Goal: Find specific page/section: Find specific page/section

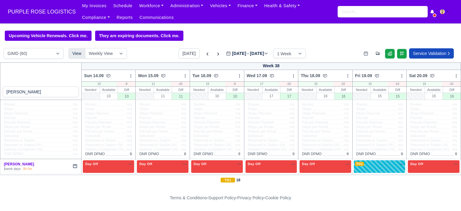
select select "5"
click at [364, 12] on input "search" at bounding box center [383, 11] width 90 height 11
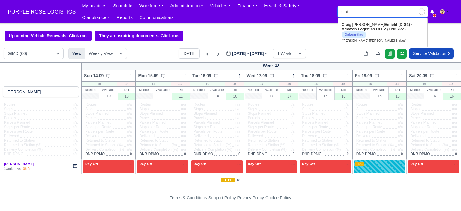
type input "craig"
type input "craig Antony Lee Bickles"
click at [359, 26] on link "Craig Antony Lee Bickles Enfield (DIG1) - Amazon Logistics ULEZ (EN3 7PZ) Onboa…" at bounding box center [382, 32] width 89 height 25
type input "Craig Antony Lee Bickles"
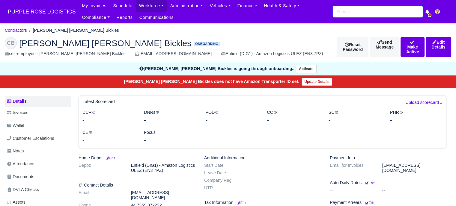
click at [372, 11] on input "search" at bounding box center [378, 11] width 90 height 11
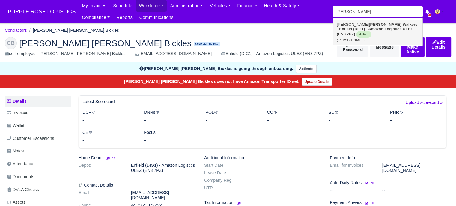
click at [366, 30] on strong "Walkers - Enfield (DIG1) - Amazon Logistics ULEZ (EN3 7PZ)" at bounding box center [377, 29] width 81 height 14
type input "[PERSON_NAME]"
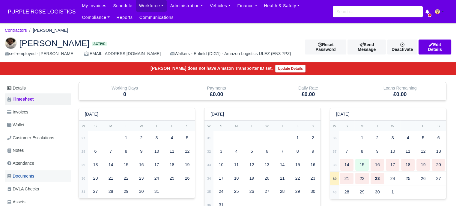
click at [28, 175] on span "Documents" at bounding box center [20, 176] width 27 height 7
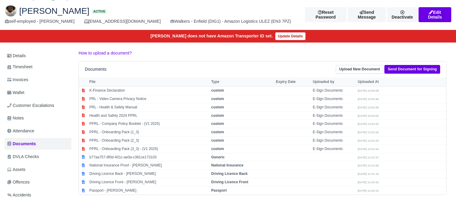
scroll to position [90, 0]
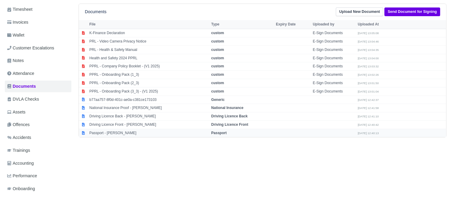
click at [229, 134] on td "Passport" at bounding box center [242, 133] width 65 height 8
select select "passport"
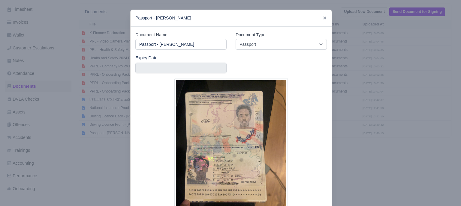
click at [402, 127] on div at bounding box center [230, 103] width 461 height 206
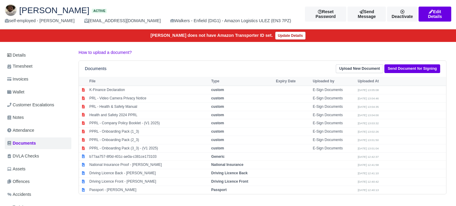
scroll to position [0, 0]
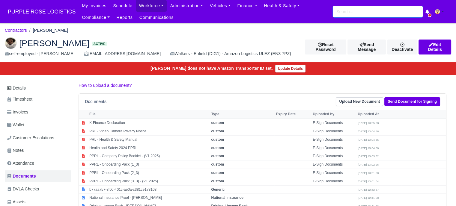
click at [367, 11] on input "search" at bounding box center [378, 11] width 90 height 11
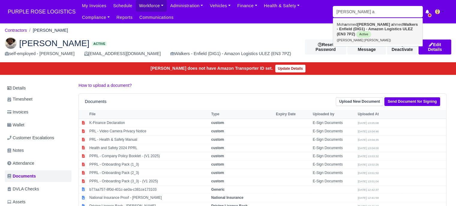
click at [346, 29] on strong "Walkers - Enfield (DIG1) - Amazon Logistics ULEZ (EN3 7PZ)" at bounding box center [377, 29] width 81 height 14
type input "[PERSON_NAME] [PERSON_NAME]"
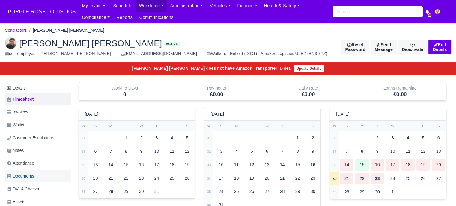
click at [38, 174] on link "Documents" at bounding box center [38, 177] width 67 height 12
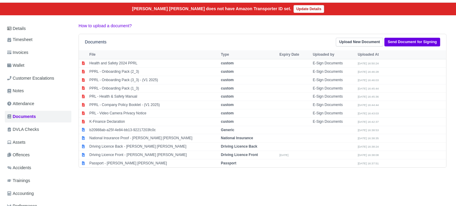
scroll to position [60, 0]
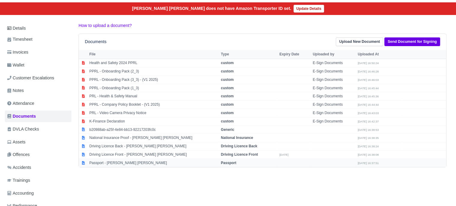
click at [234, 162] on strong "Passport" at bounding box center [228, 163] width 15 height 4
select select "passport"
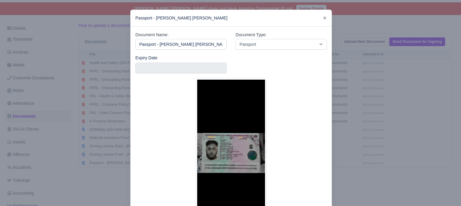
click at [359, 147] on div at bounding box center [230, 103] width 461 height 206
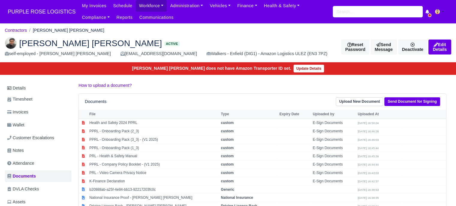
scroll to position [0, 0]
click at [375, 11] on input "search" at bounding box center [378, 11] width 90 height 11
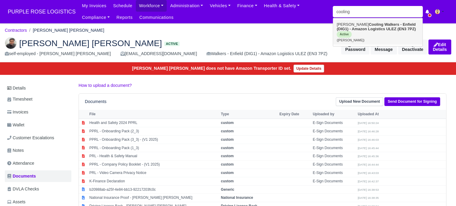
click at [382, 30] on strong "Walkers - Enfield (DIG1) - Amazon Logistics ULEZ (EN3 7PZ)" at bounding box center [376, 26] width 79 height 9
type input "George Cooling"
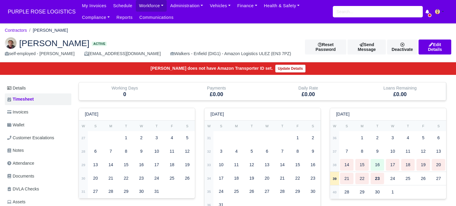
scroll to position [60, 0]
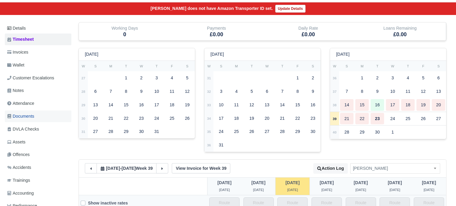
click at [33, 111] on link "Documents" at bounding box center [38, 117] width 67 height 12
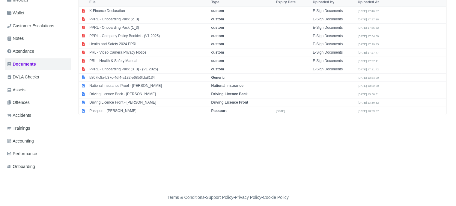
scroll to position [116, 0]
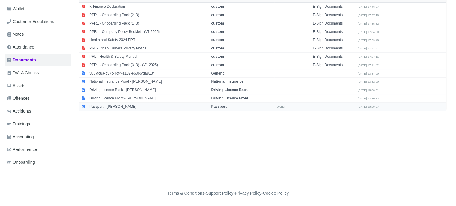
click at [224, 106] on strong "Passport" at bounding box center [218, 107] width 15 height 4
select select "passport"
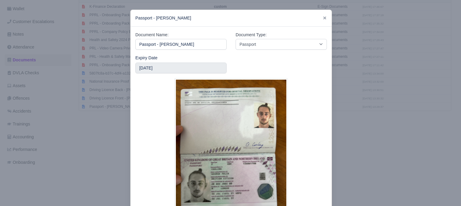
click at [327, 126] on div "Document Name: Passport - George Cooling Document Type: -- Accounting Engagemen…" at bounding box center [231, 130] width 201 height 206
click at [323, 18] on icon at bounding box center [325, 18] width 4 height 4
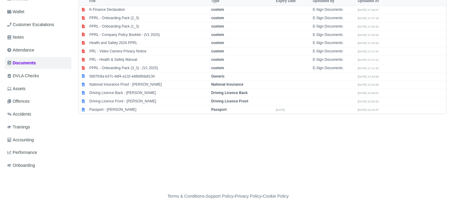
scroll to position [0, 0]
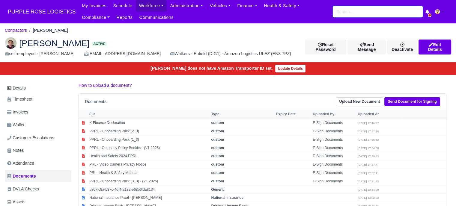
click at [353, 15] on input "search" at bounding box center [378, 11] width 90 height 11
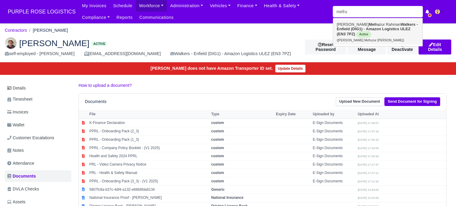
click at [355, 37] on link "Mohammed Mefru zur Rahman Walkers - Enfield (DIG1) - Amazon Logistics ULEZ (EN3…" at bounding box center [377, 32] width 89 height 25
type input "[PERSON_NAME] Mefruzur [PERSON_NAME]"
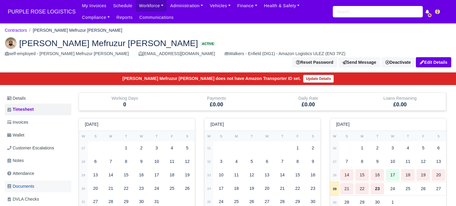
click at [36, 181] on link "Documents" at bounding box center [38, 187] width 67 height 12
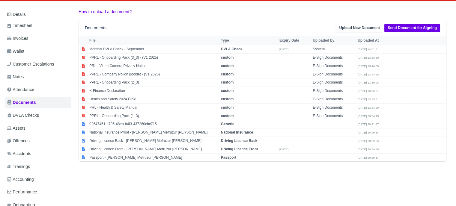
scroll to position [90, 0]
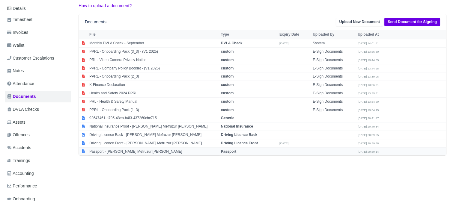
click at [231, 150] on strong "Passport" at bounding box center [228, 152] width 15 height 4
select select "passport"
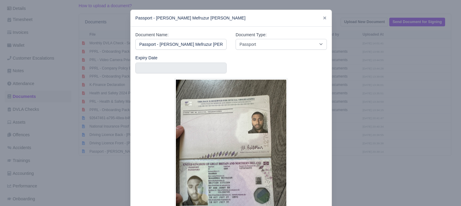
click at [394, 161] on div at bounding box center [230, 103] width 461 height 206
